Goal: Information Seeking & Learning: Learn about a topic

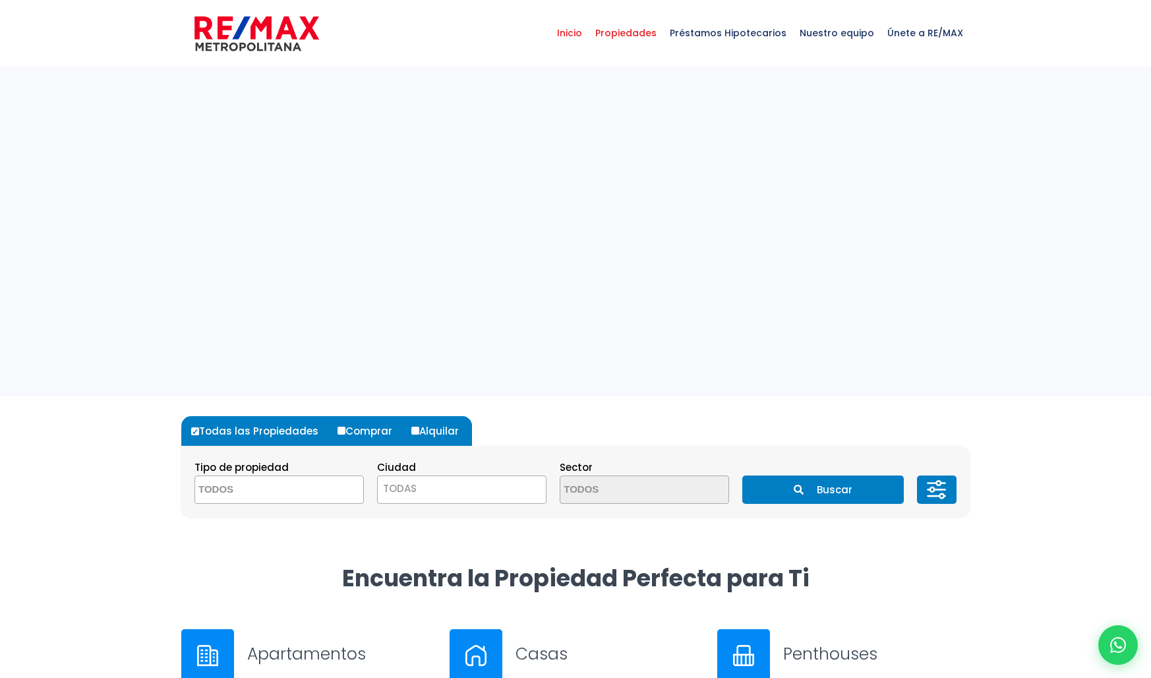
select select
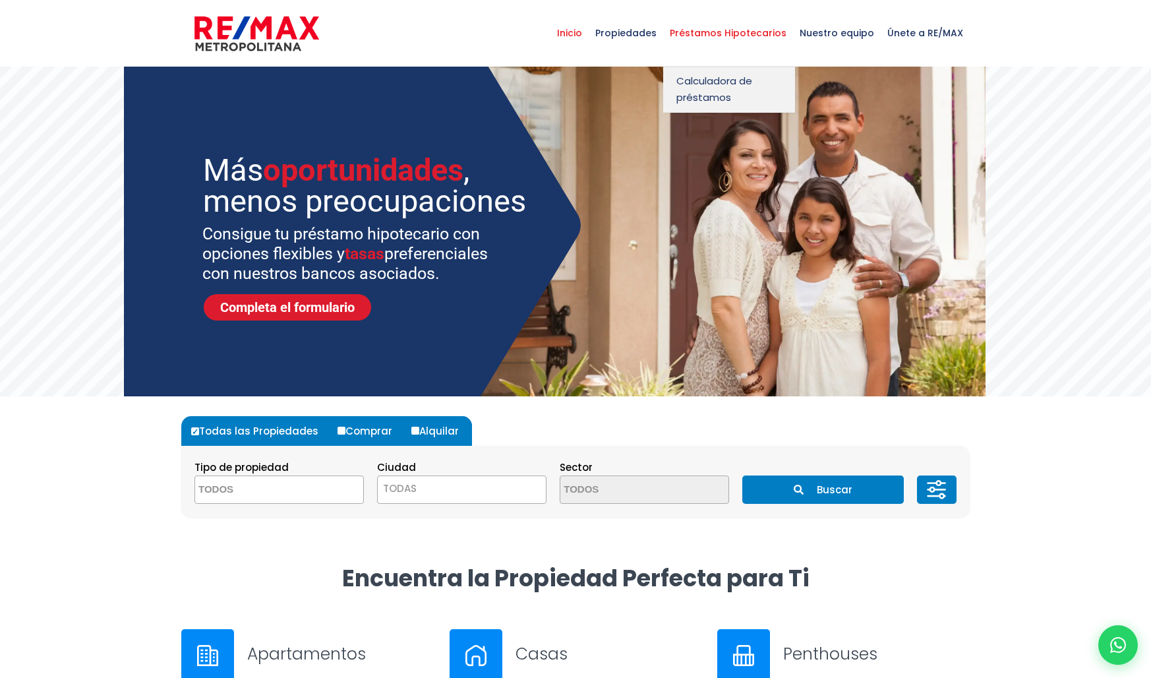
click at [648, 35] on span "Propiedades" at bounding box center [626, 33] width 75 height 40
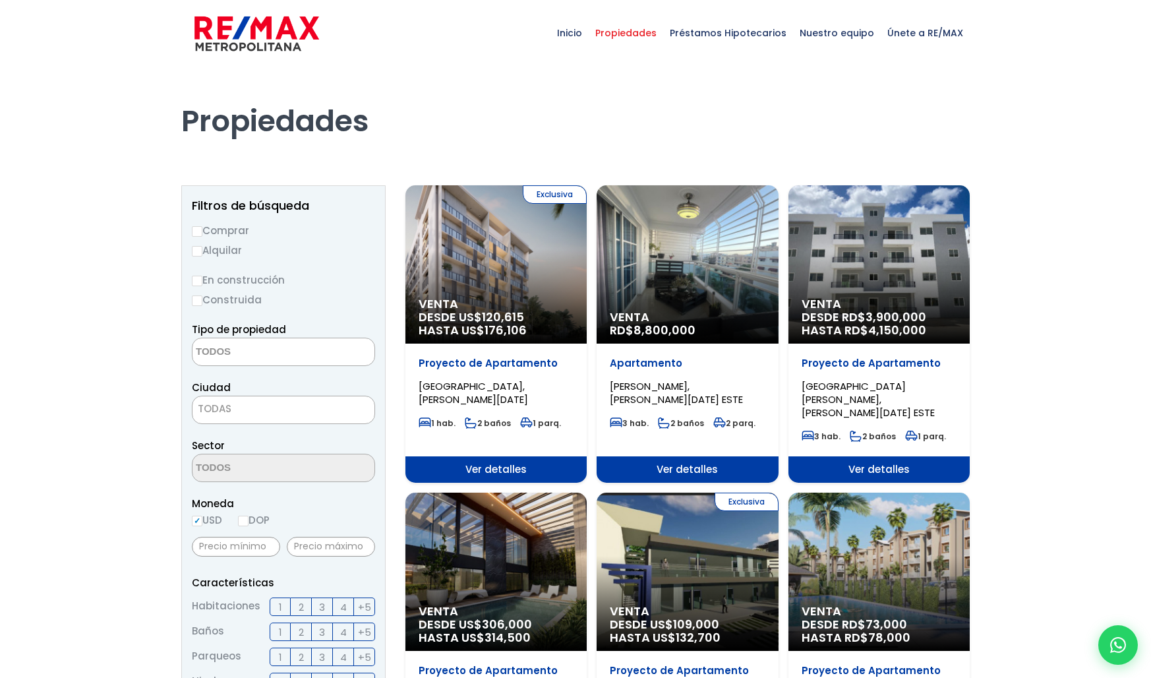
select select
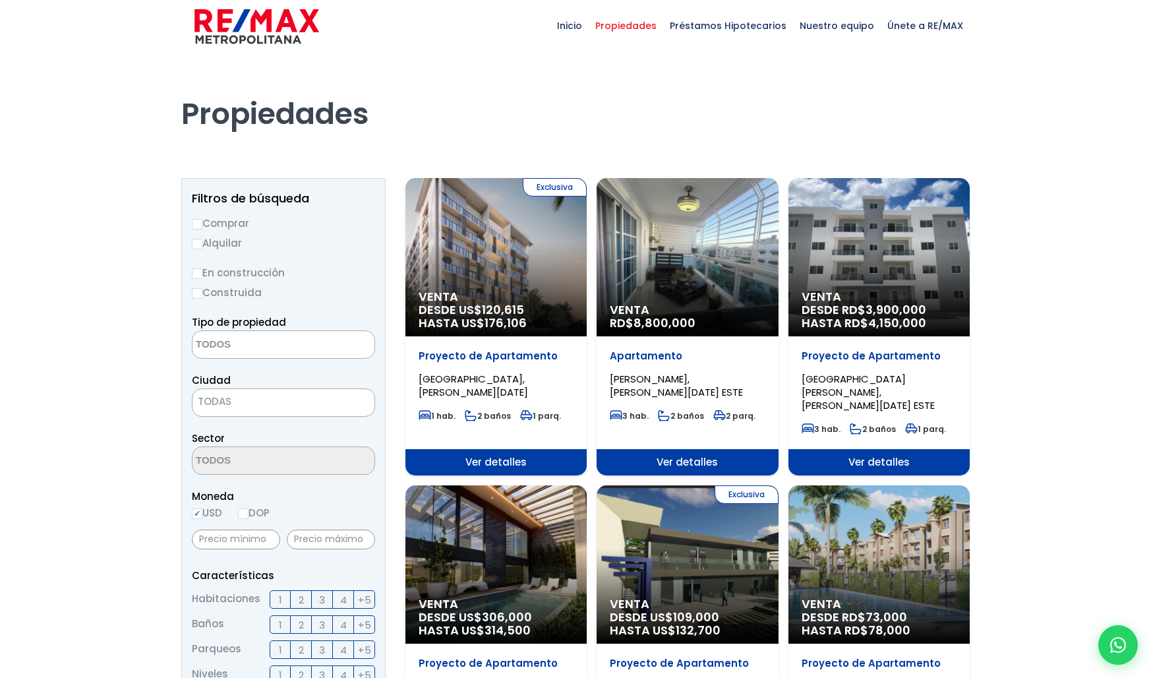
scroll to position [8, 0]
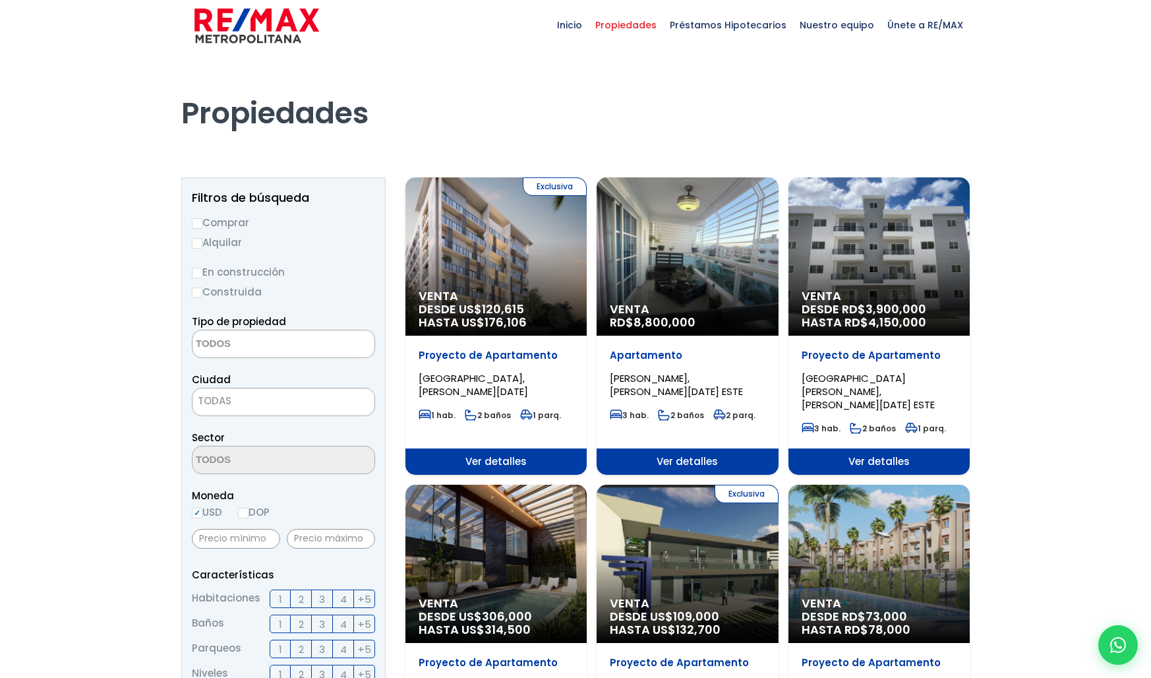
click at [475, 240] on div "Exclusiva Venta DESDE US$ 120,615 HASTA US$ 176,106" at bounding box center [496, 256] width 181 height 158
